Goal: Task Accomplishment & Management: Manage account settings

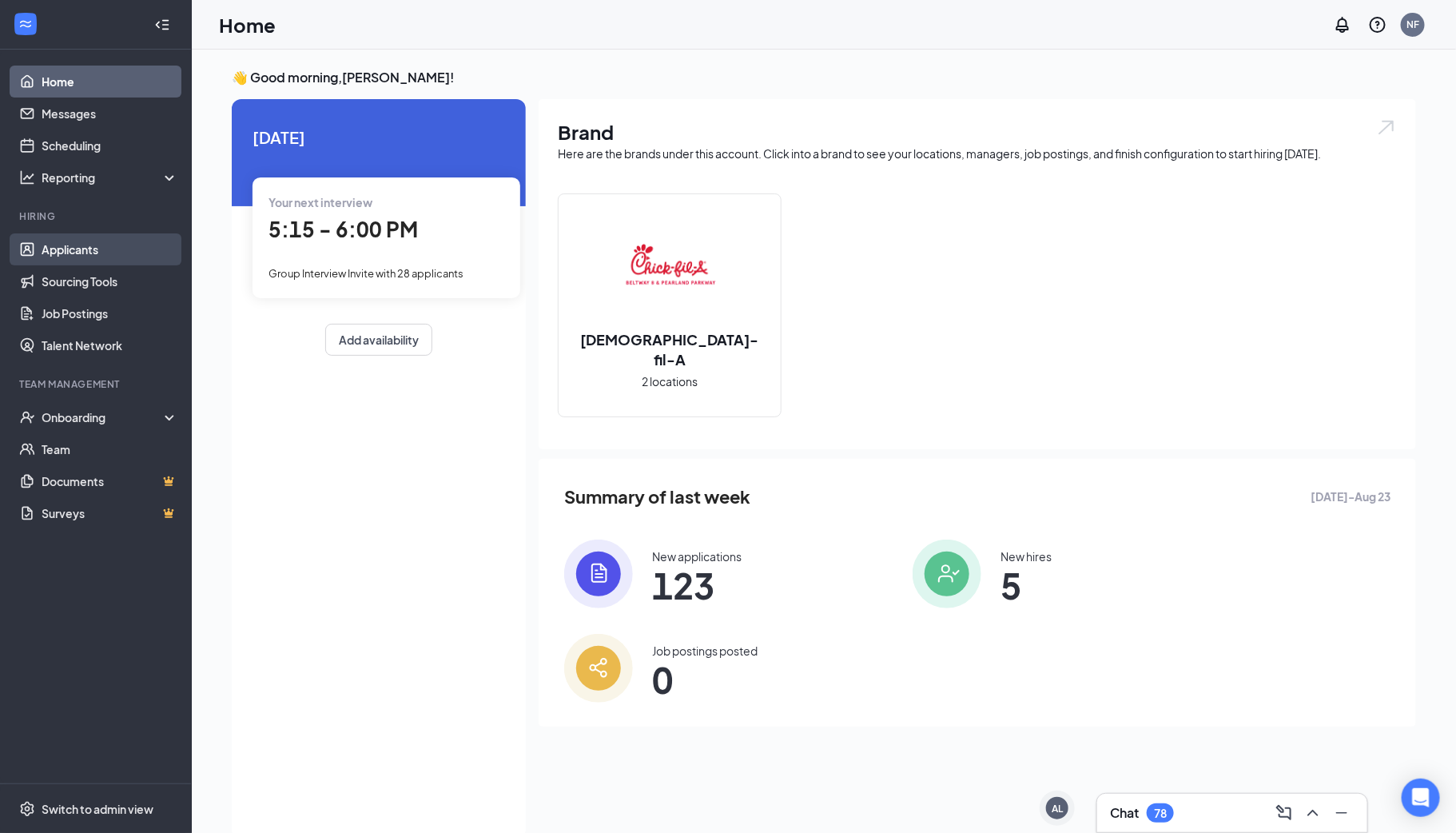
click at [112, 255] on link "Applicants" at bounding box center [110, 249] width 137 height 32
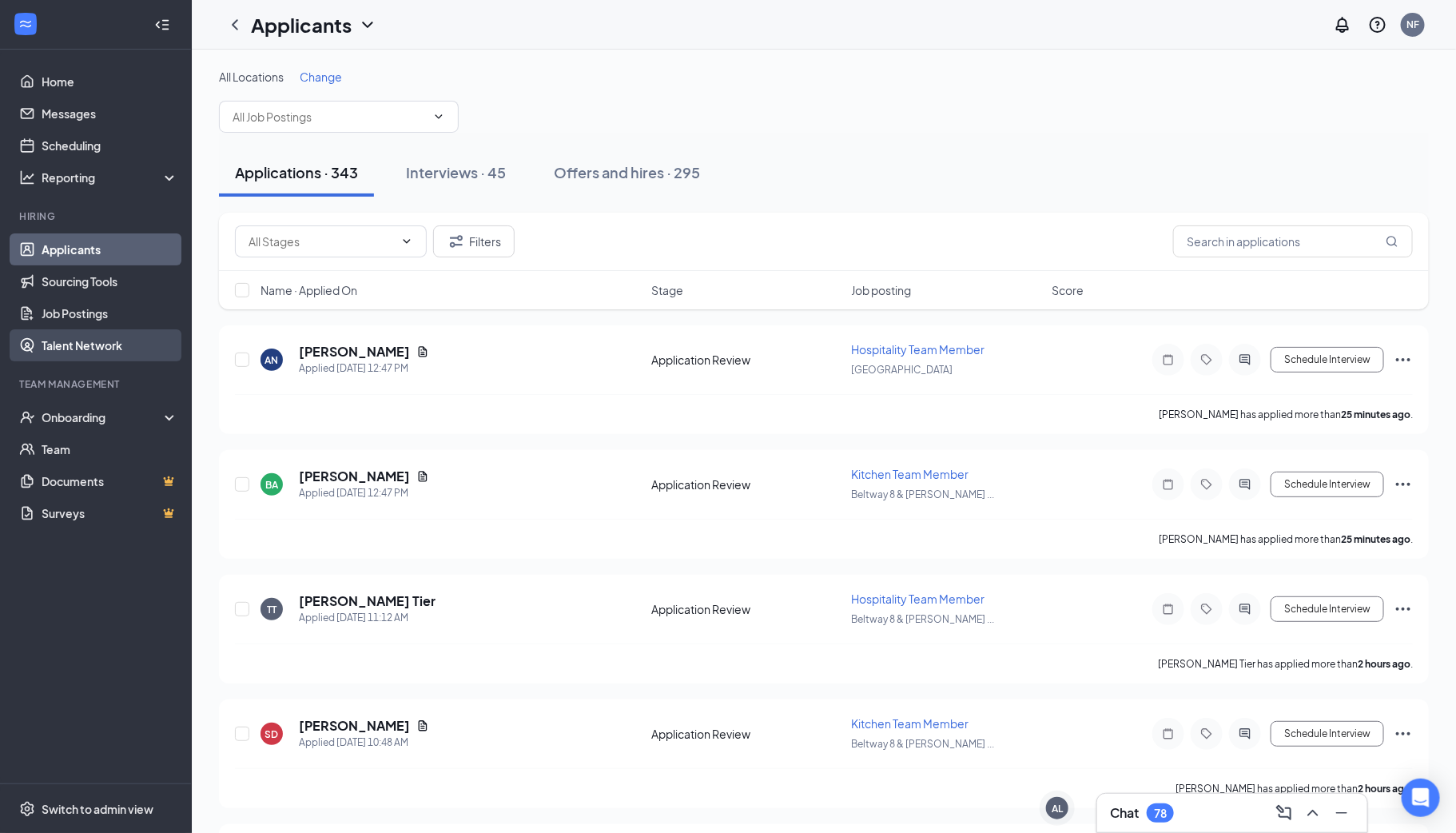
click at [90, 339] on link "Talent Network" at bounding box center [110, 345] width 137 height 32
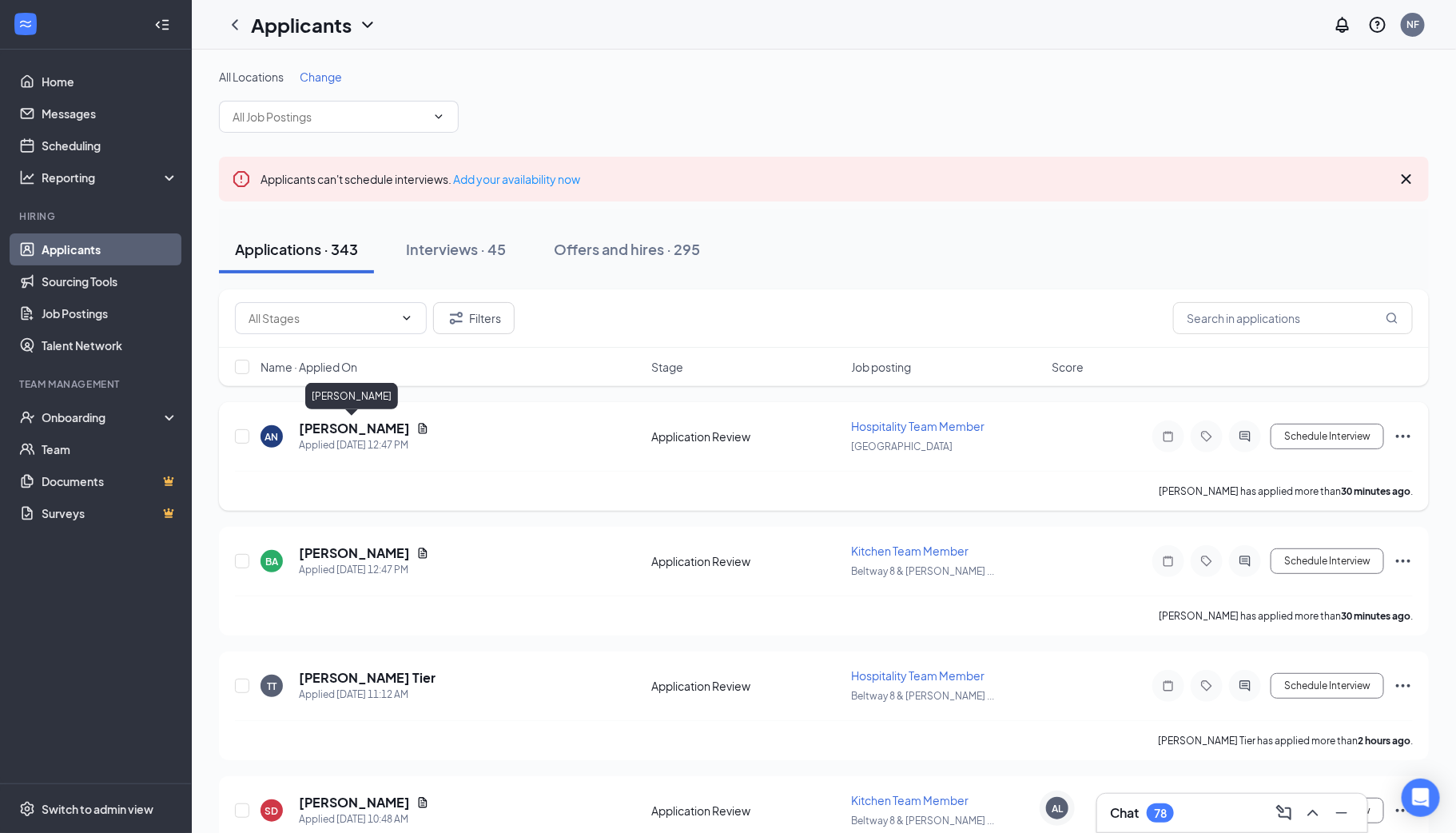
click at [355, 433] on h5 "[PERSON_NAME]" at bounding box center [354, 428] width 111 height 17
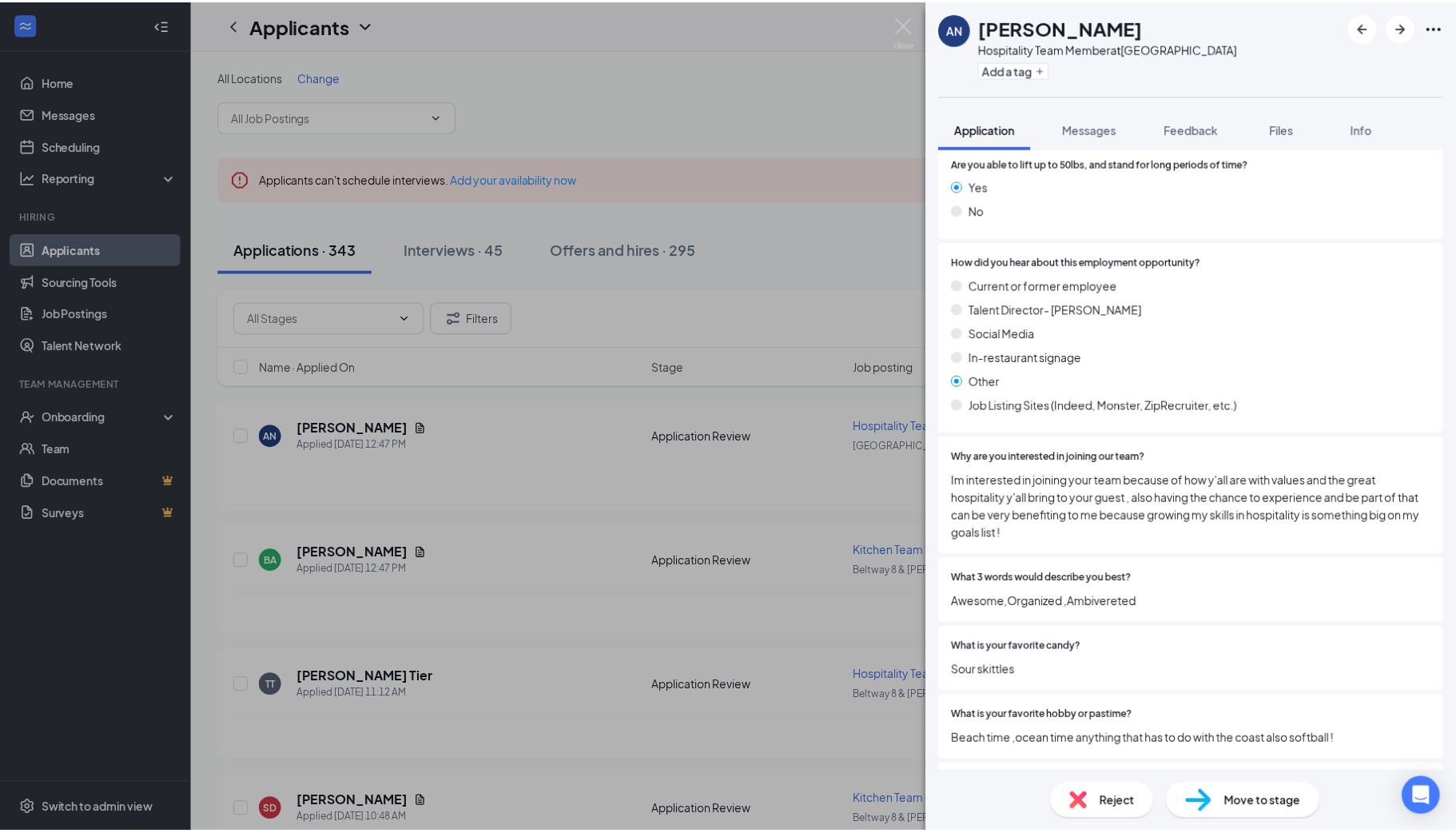
scroll to position [1682, 0]
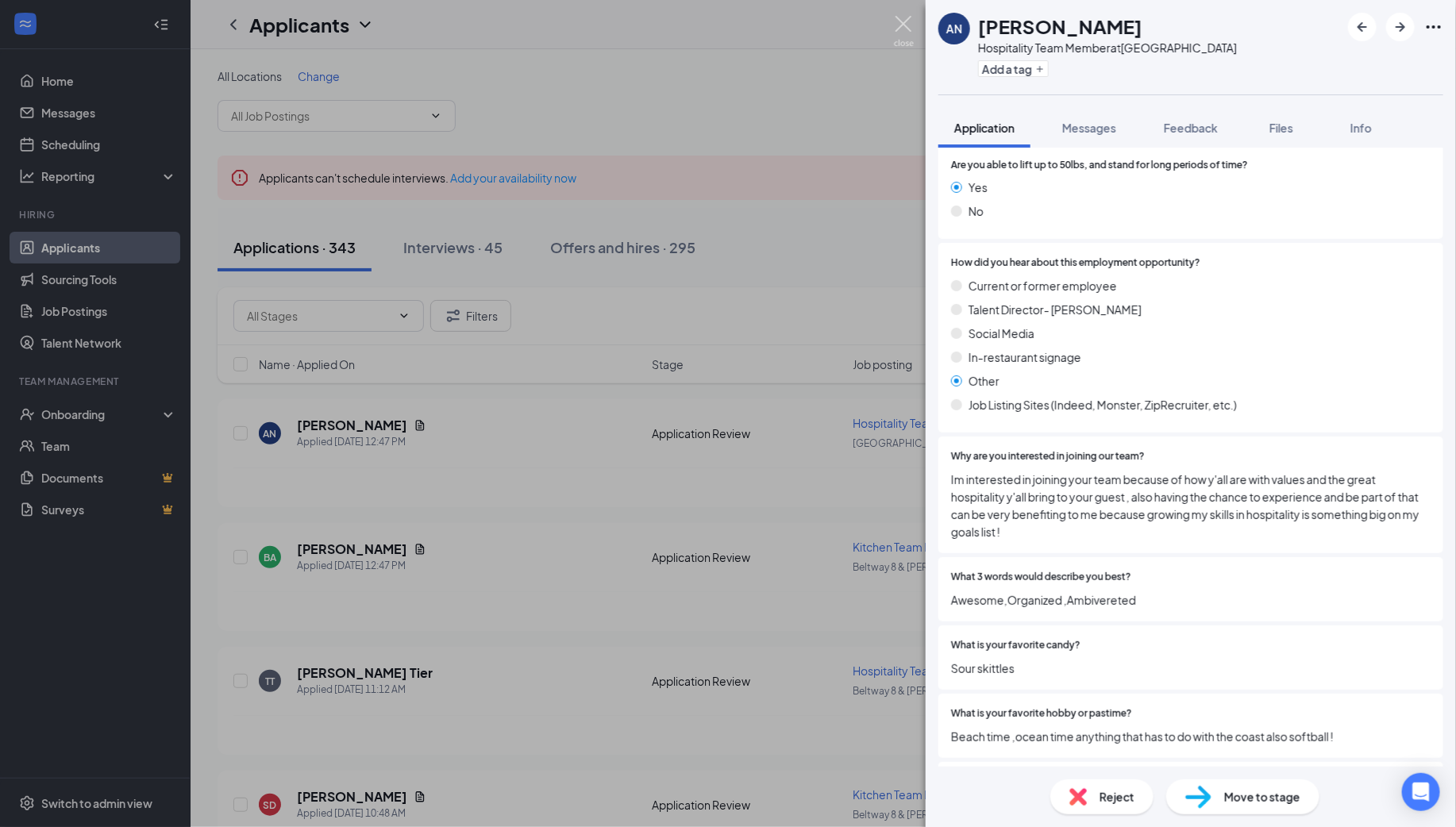
click at [907, 31] on img at bounding box center [904, 32] width 20 height 31
